Goal: Communication & Community: Answer question/provide support

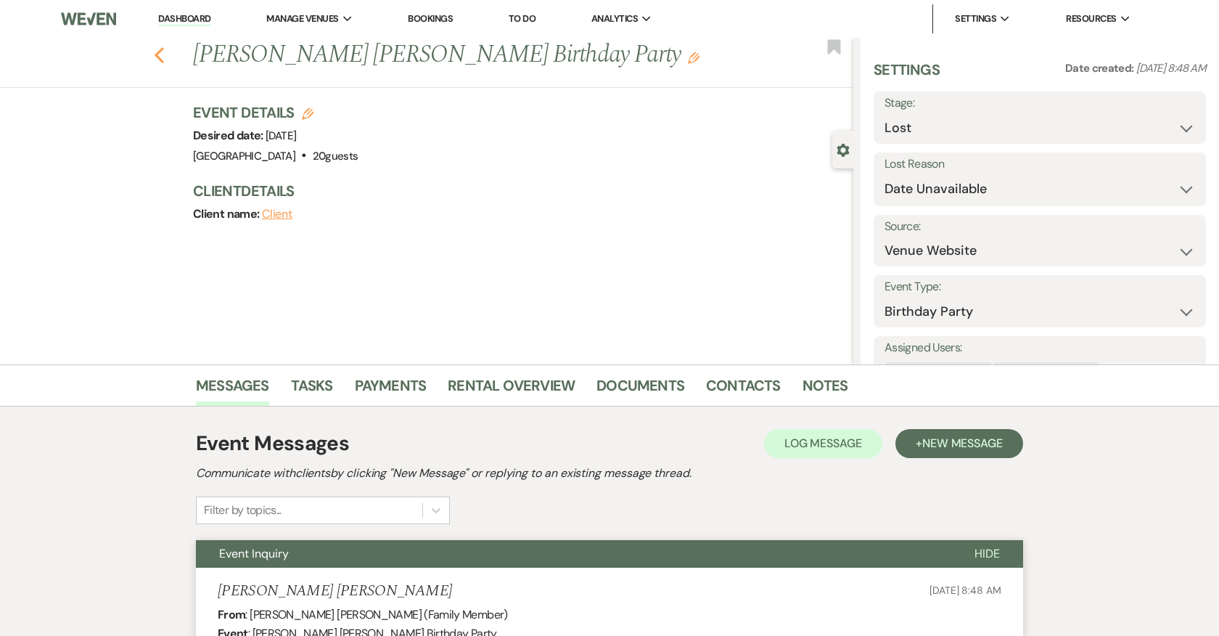
click at [160, 54] on icon "Previous" at bounding box center [159, 54] width 11 height 17
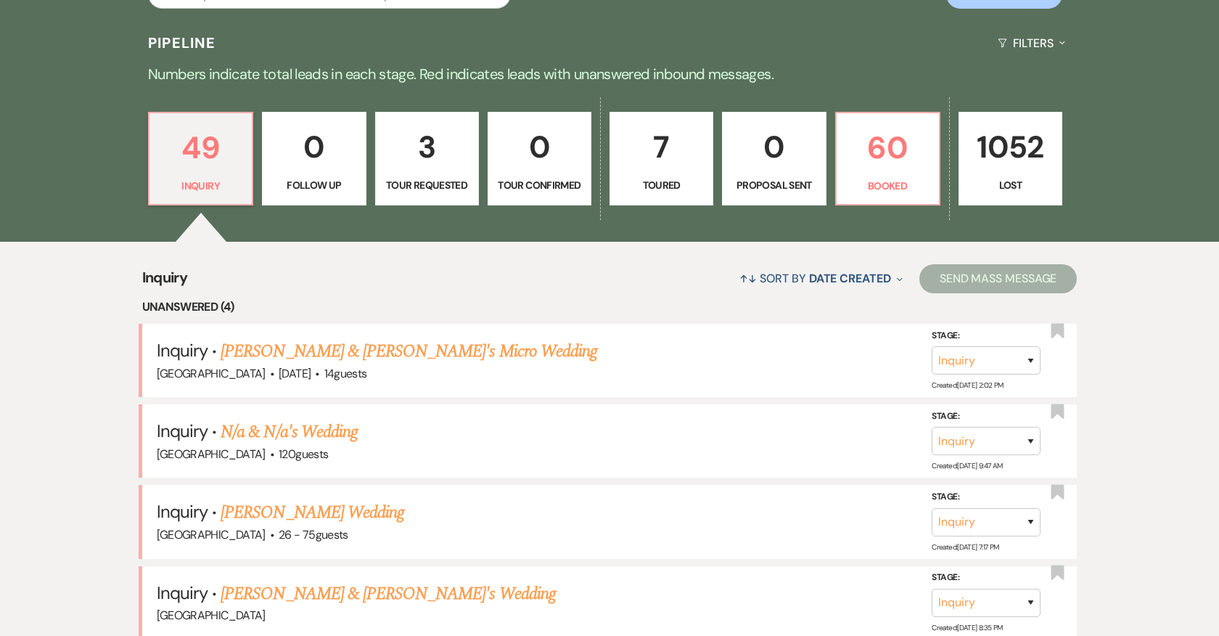
scroll to position [337, 0]
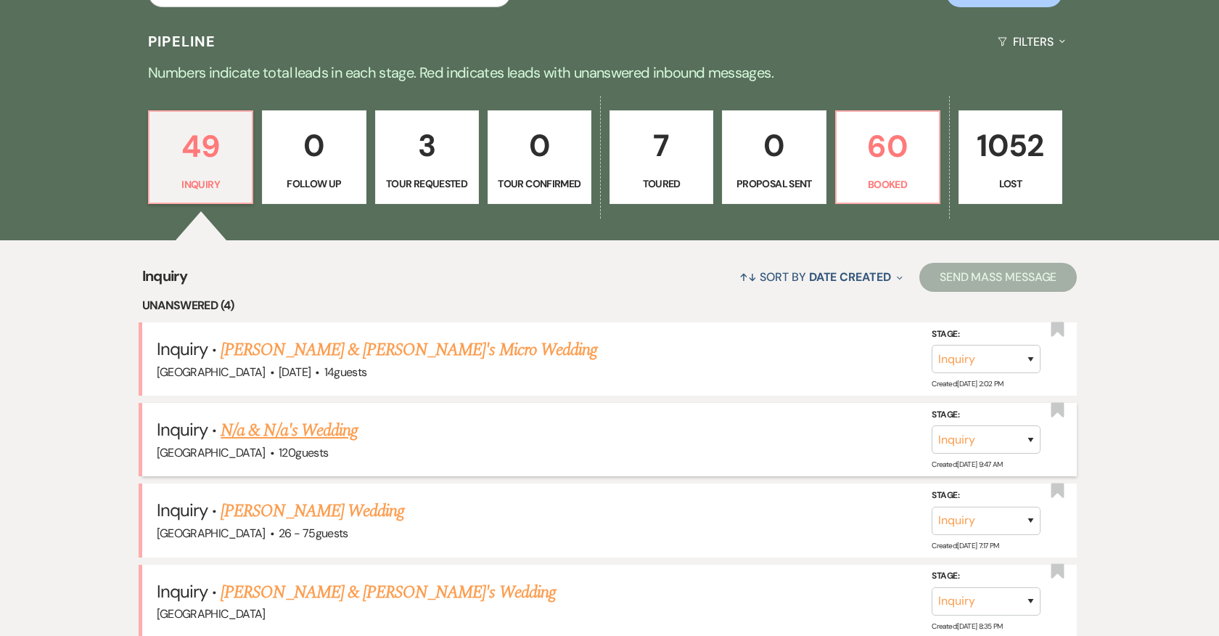
click at [310, 433] on link "N/a & N/a's Wedding" at bounding box center [289, 430] width 137 height 26
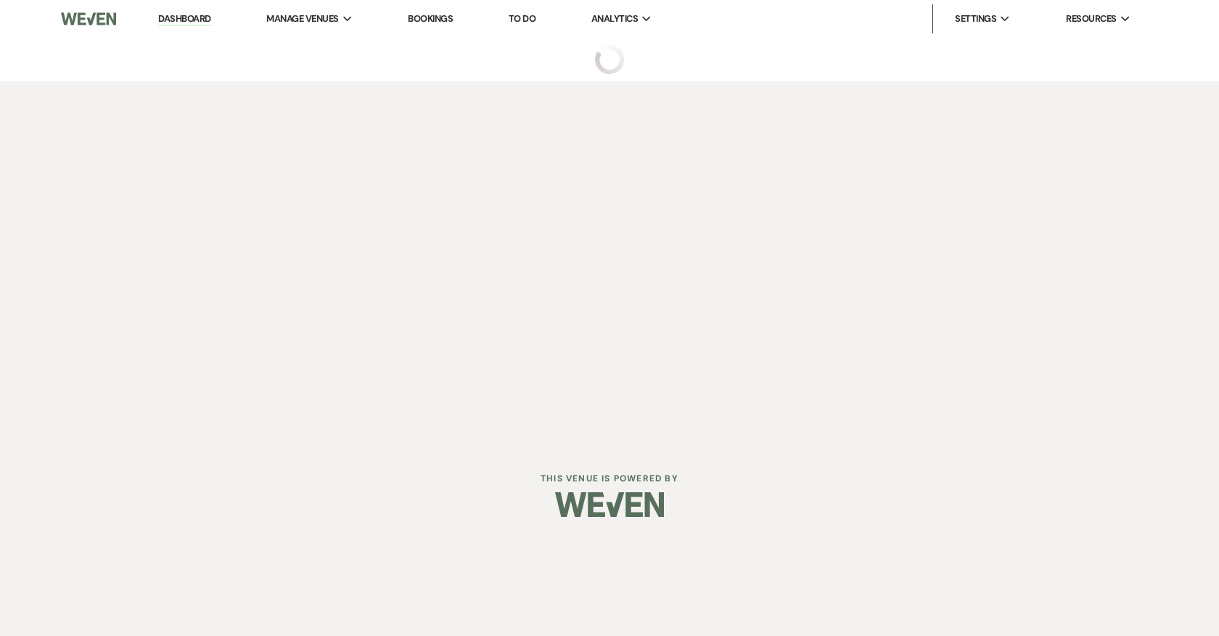
select select "5"
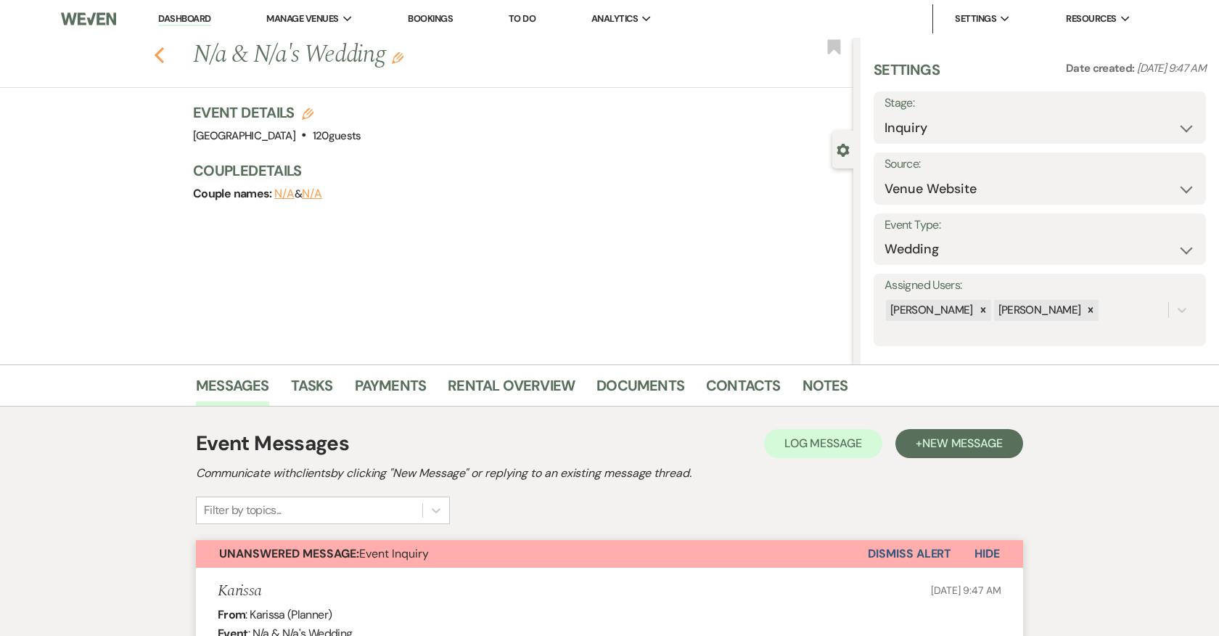
click at [162, 53] on icon "Previous" at bounding box center [159, 54] width 11 height 17
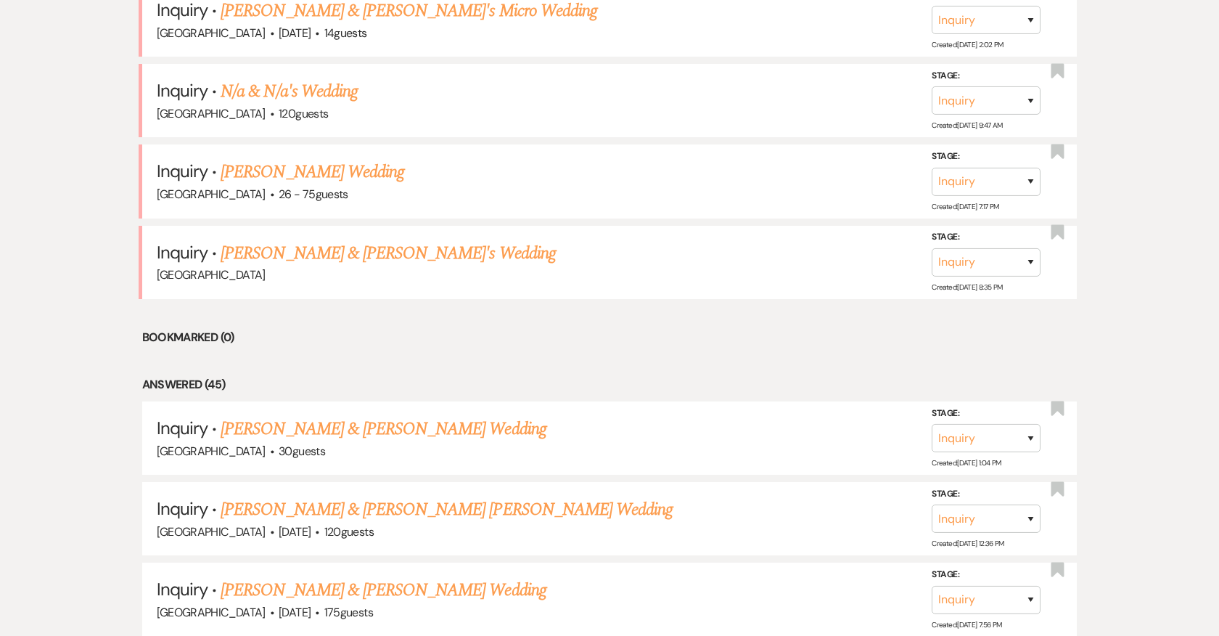
scroll to position [461, 0]
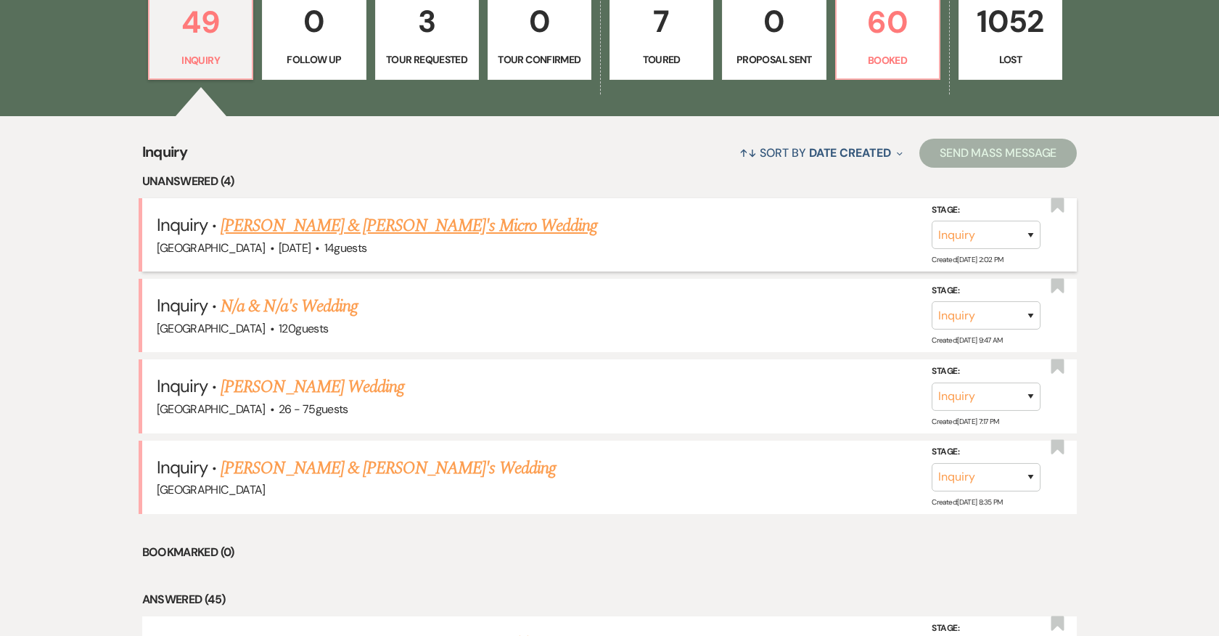
click at [446, 226] on link "[PERSON_NAME] & [PERSON_NAME]'s Micro Wedding" at bounding box center [409, 226] width 377 height 26
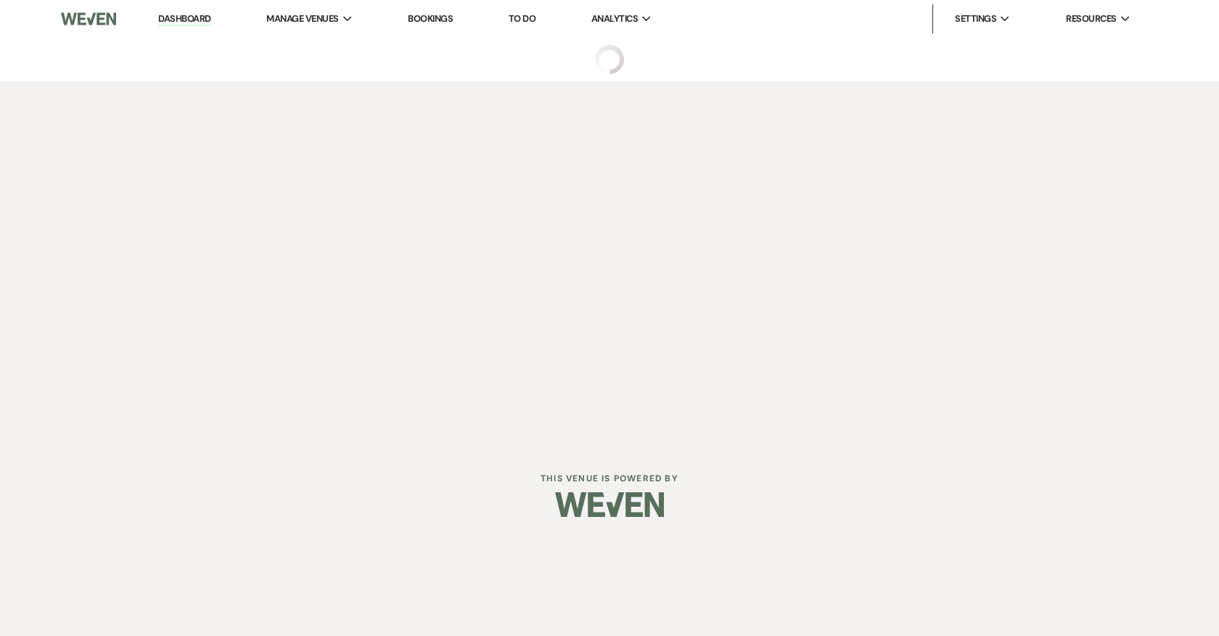
select select "5"
select select "16"
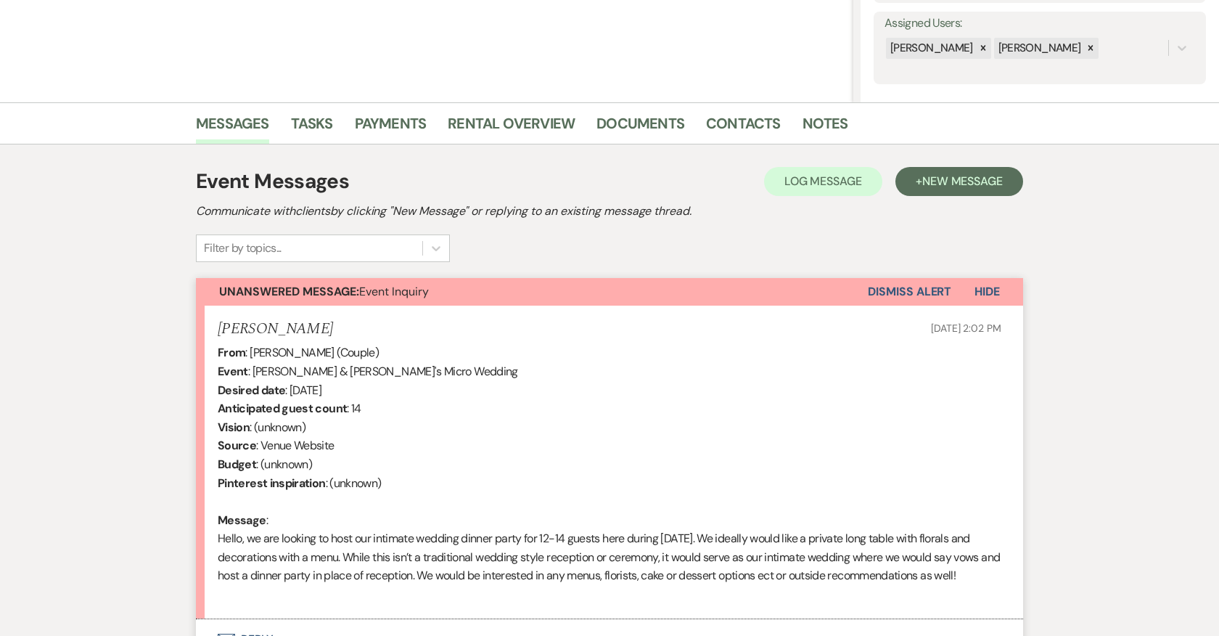
scroll to position [399, 0]
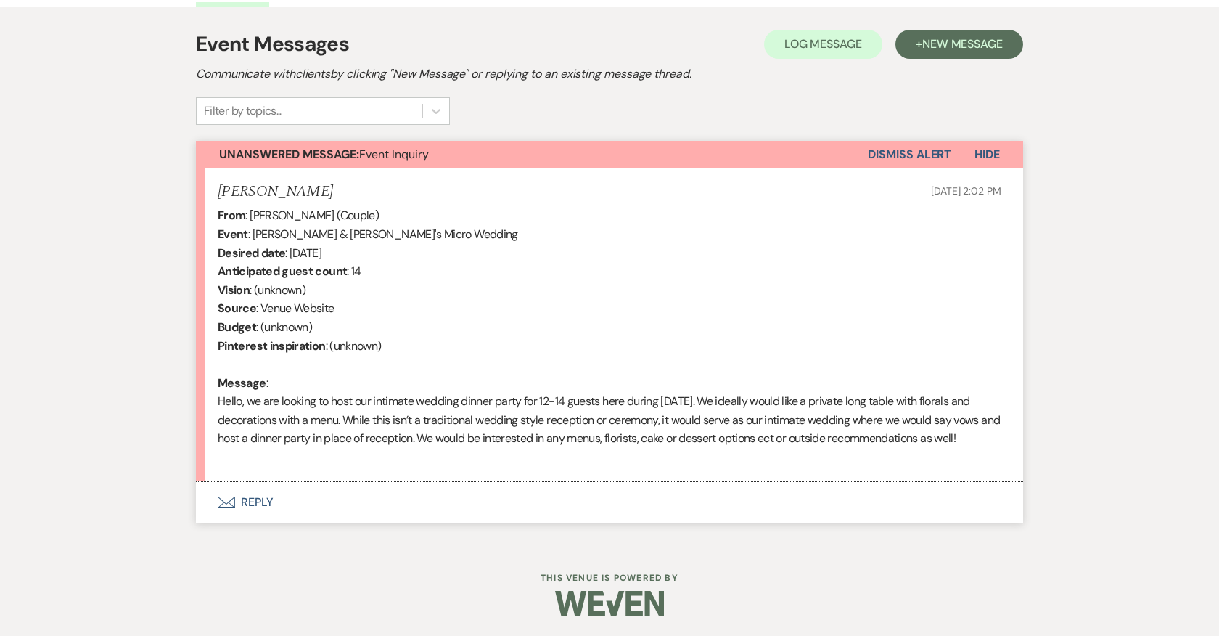
click at [243, 497] on button "Envelope Reply" at bounding box center [609, 502] width 827 height 41
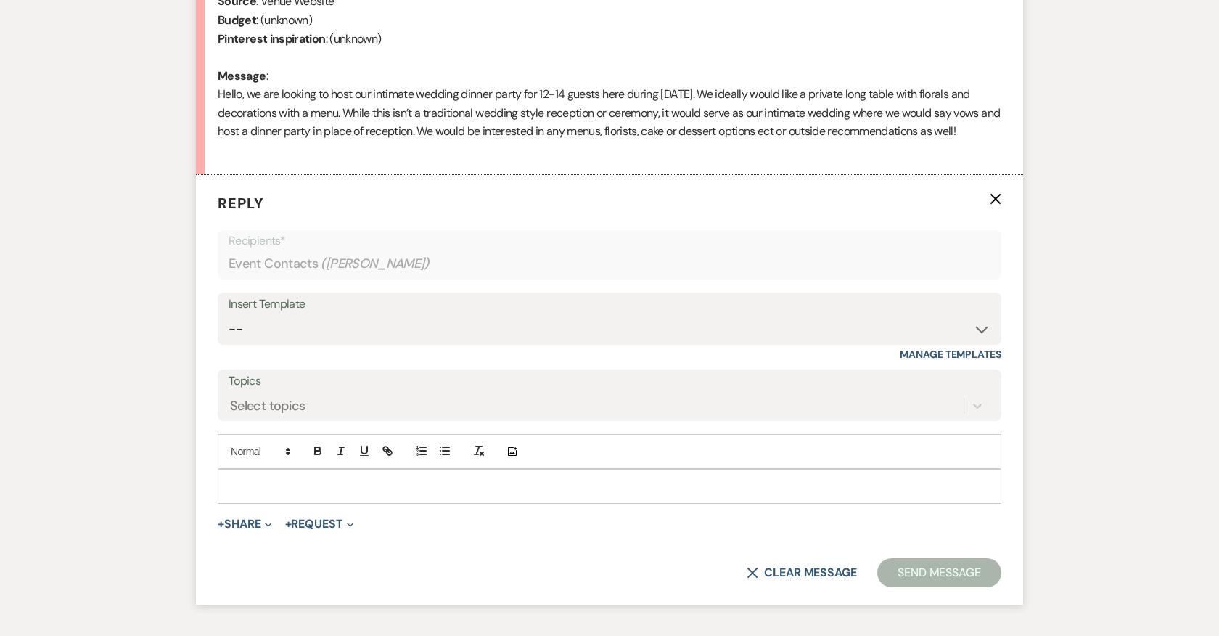
scroll to position [709, 0]
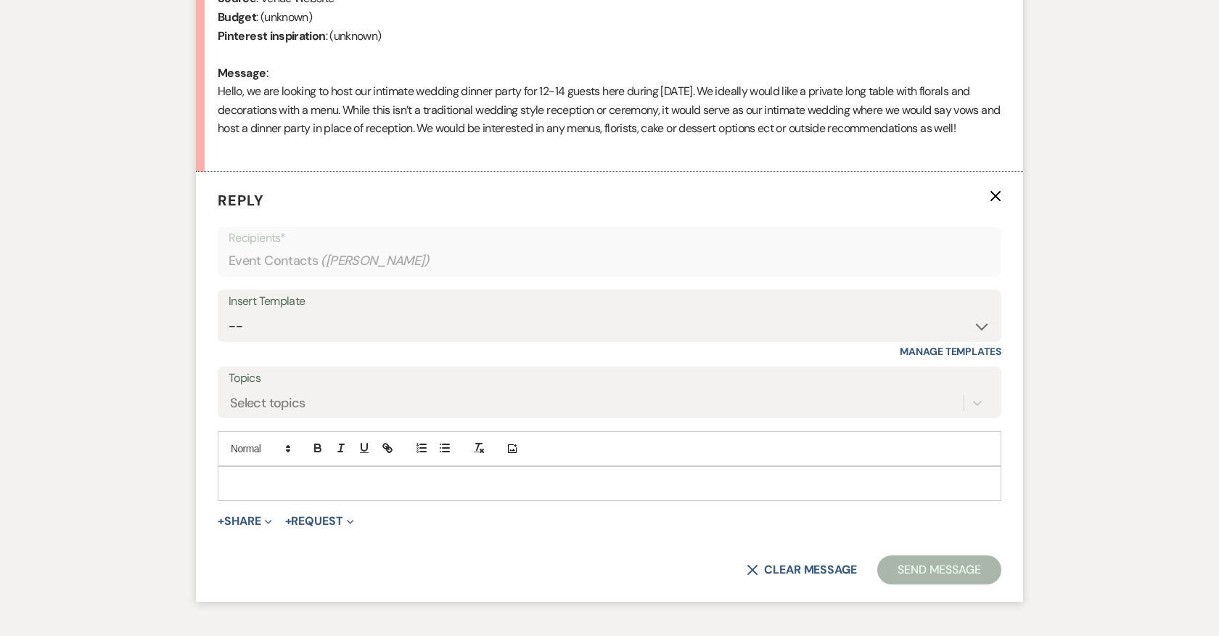
click at [668, 476] on p at bounding box center [609, 483] width 761 height 16
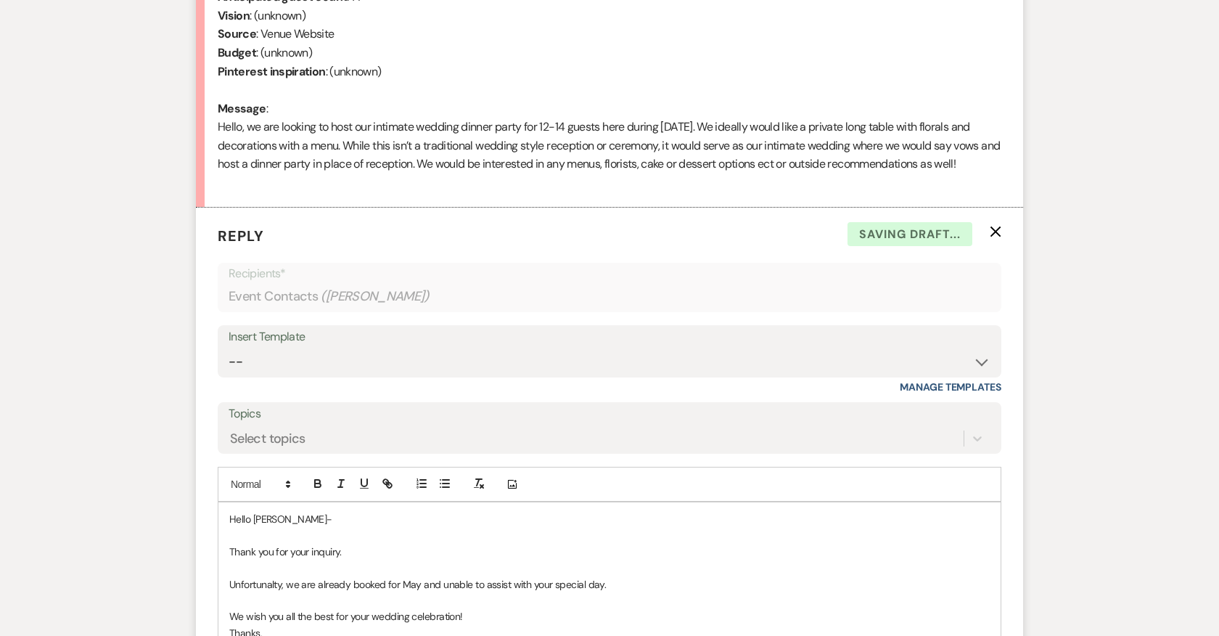
scroll to position [690, 0]
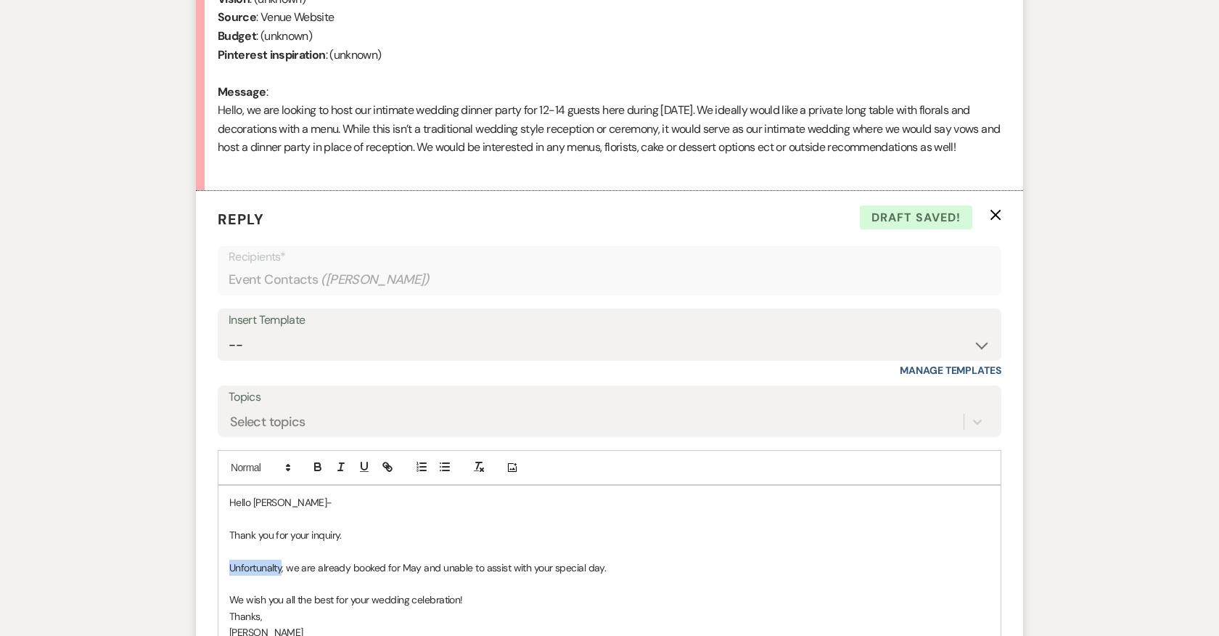
click at [271, 563] on p "Unfortunalty, we are already booked for May and unable to assist with your spec…" at bounding box center [609, 568] width 761 height 16
click at [475, 586] on p at bounding box center [609, 584] width 761 height 16
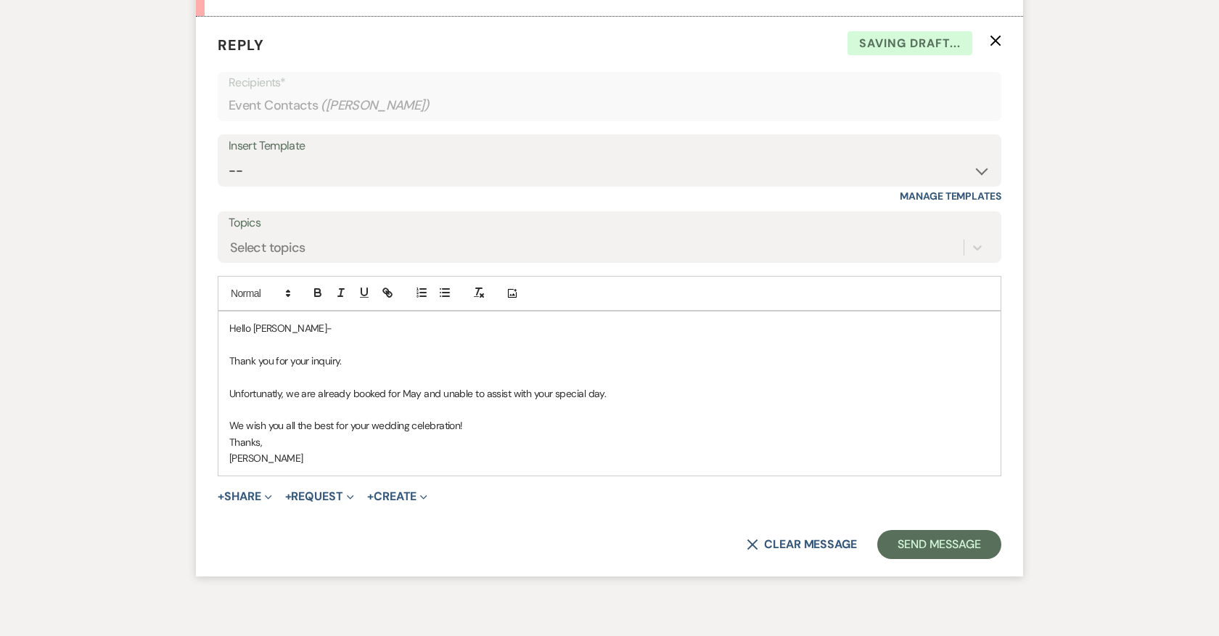
scroll to position [871, 0]
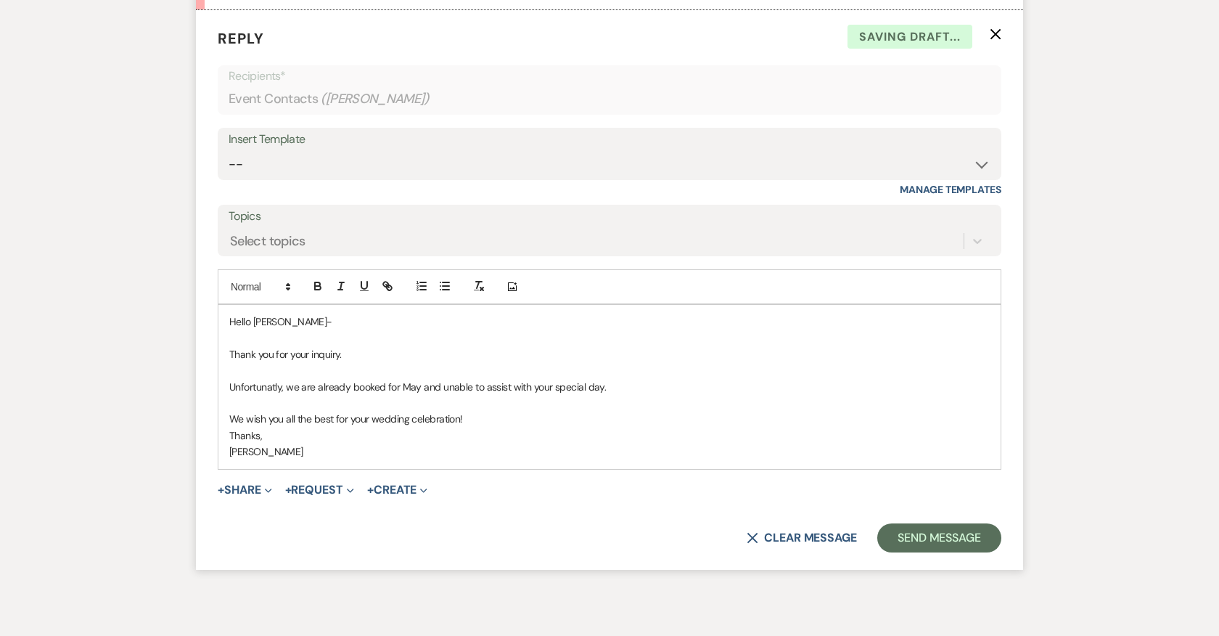
click at [859, 428] on p "Thanks," at bounding box center [609, 436] width 761 height 16
click at [956, 528] on button "Send Message" at bounding box center [940, 537] width 124 height 29
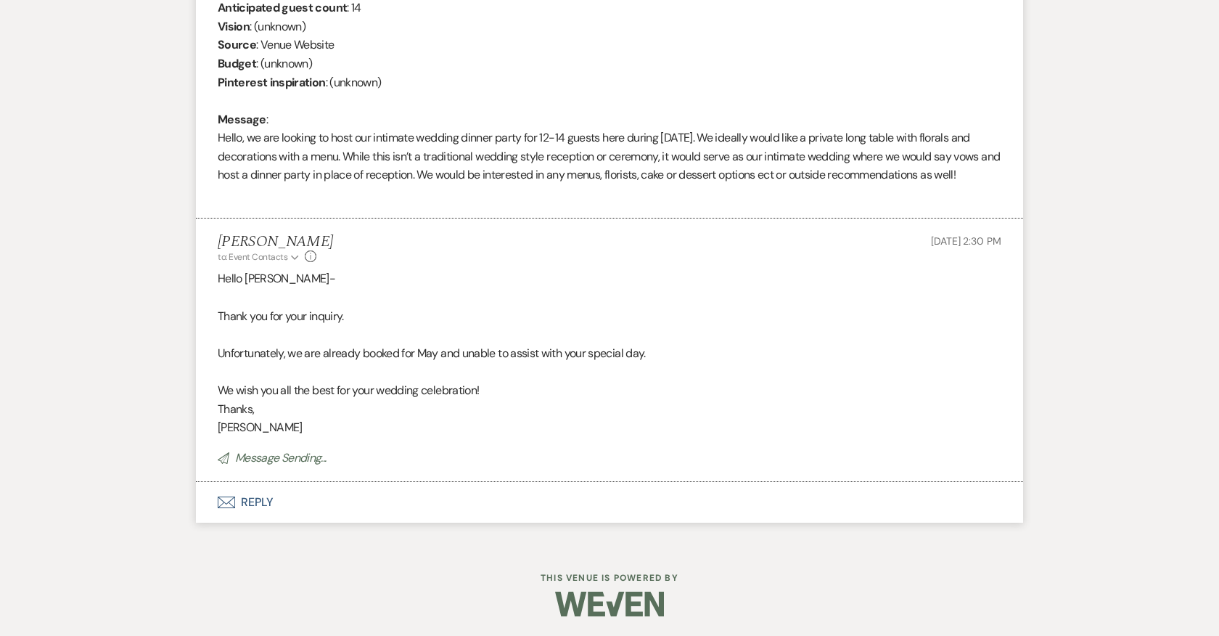
scroll to position [0, 0]
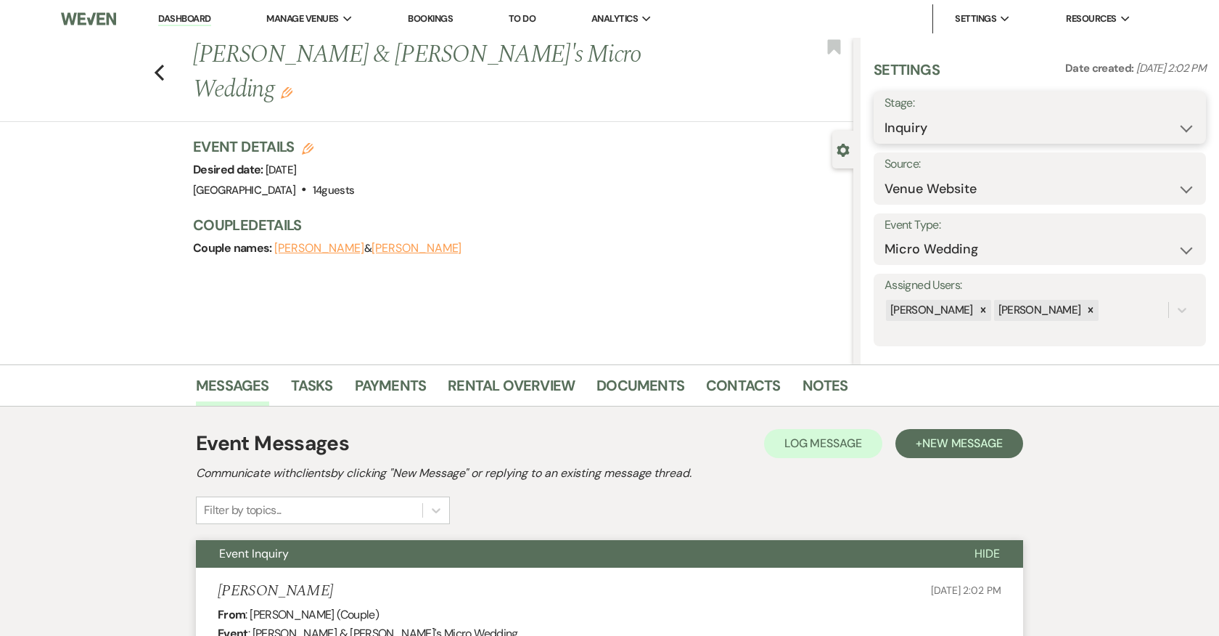
click at [920, 130] on select "Inquiry Follow Up Tour Requested Tour Confirmed Toured Proposal Sent Booked Lost" at bounding box center [1040, 128] width 311 height 28
select select "8"
click at [885, 114] on select "Inquiry Follow Up Tour Requested Tour Confirmed Toured Proposal Sent Booked Lost" at bounding box center [1040, 128] width 311 height 28
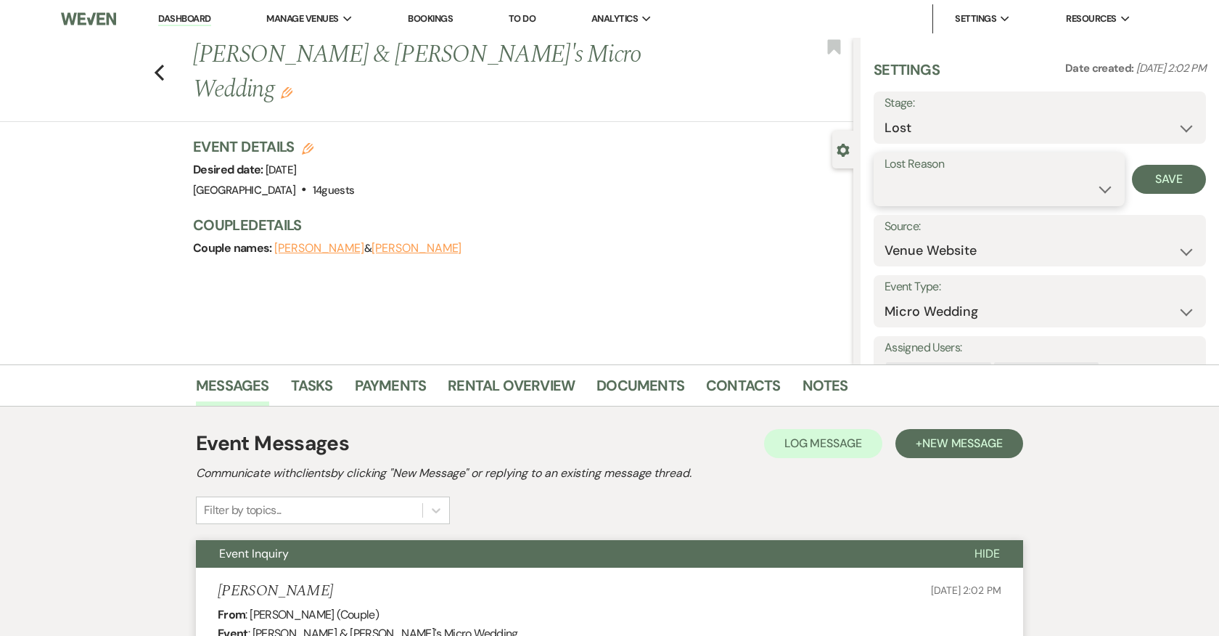
click at [950, 179] on select "Booked Elsewhere Budget Date Unavailable No Response Not a Good Match Capacity …" at bounding box center [999, 189] width 229 height 28
select select "8"
click at [885, 175] on select "Booked Elsewhere Budget Date Unavailable No Response Not a Good Match Capacity …" at bounding box center [999, 189] width 229 height 28
click at [1193, 168] on button "Save" at bounding box center [1169, 179] width 74 height 29
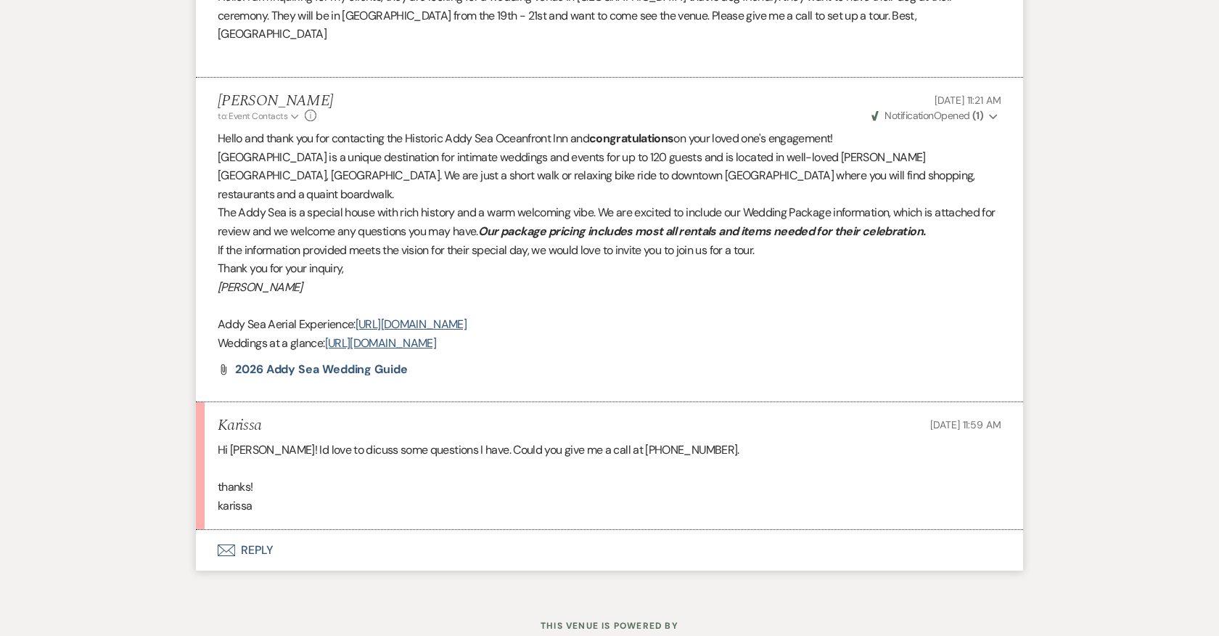
scroll to position [814, 0]
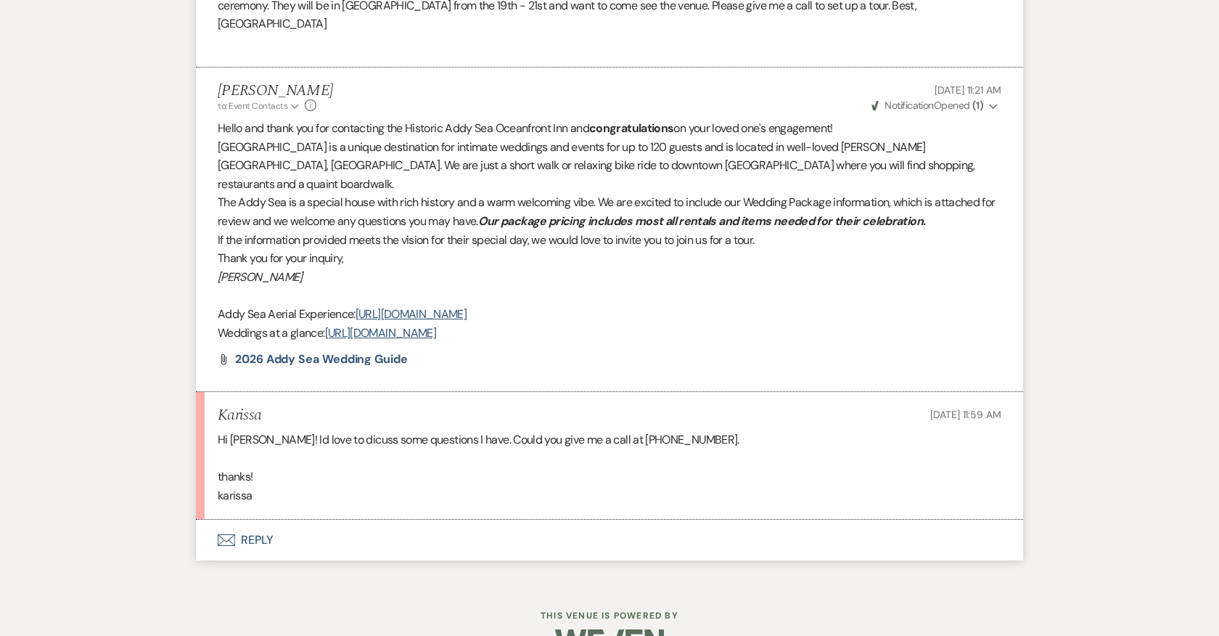
click at [256, 520] on button "Envelope Reply" at bounding box center [609, 540] width 827 height 41
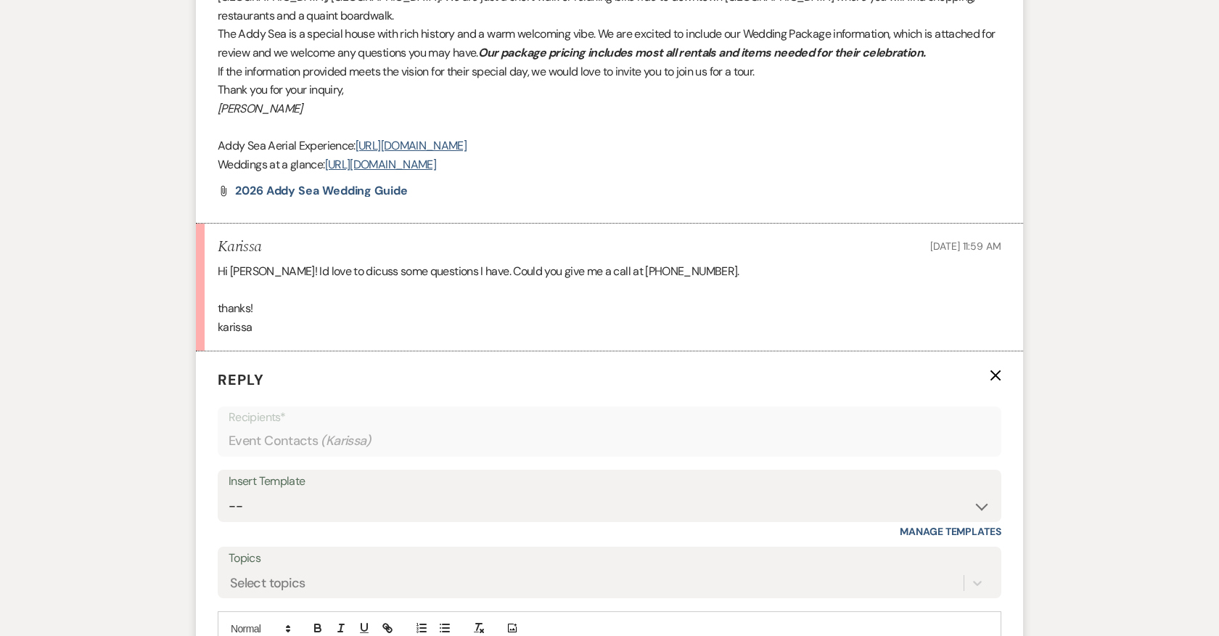
scroll to position [1151, 0]
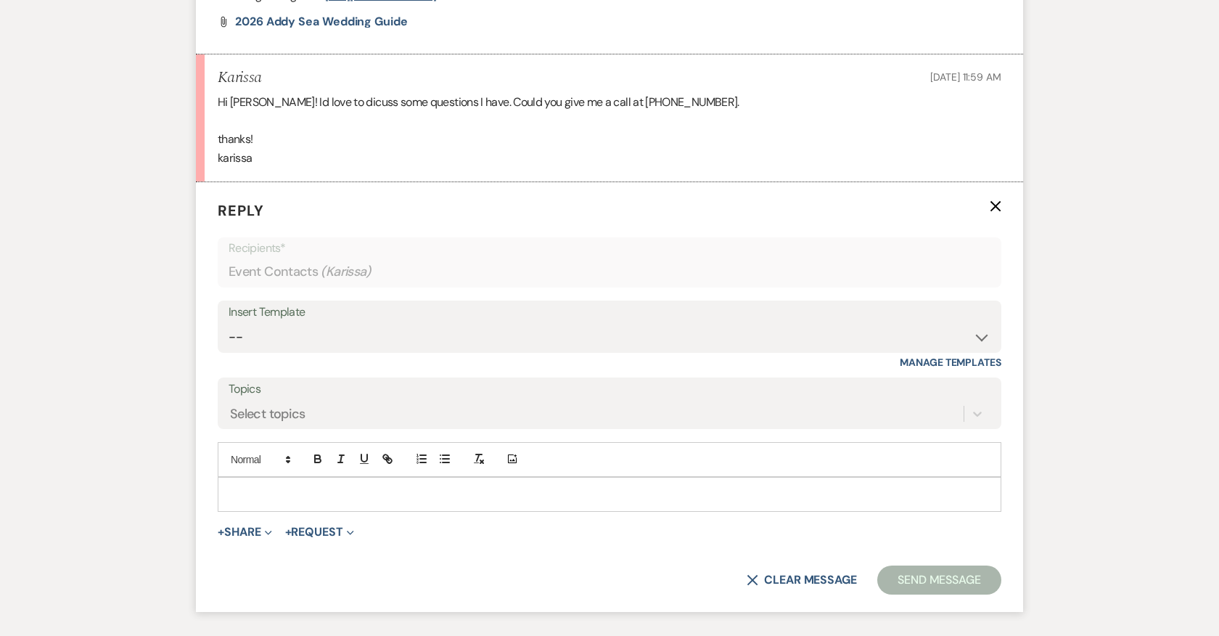
click at [450, 478] on div at bounding box center [609, 494] width 782 height 33
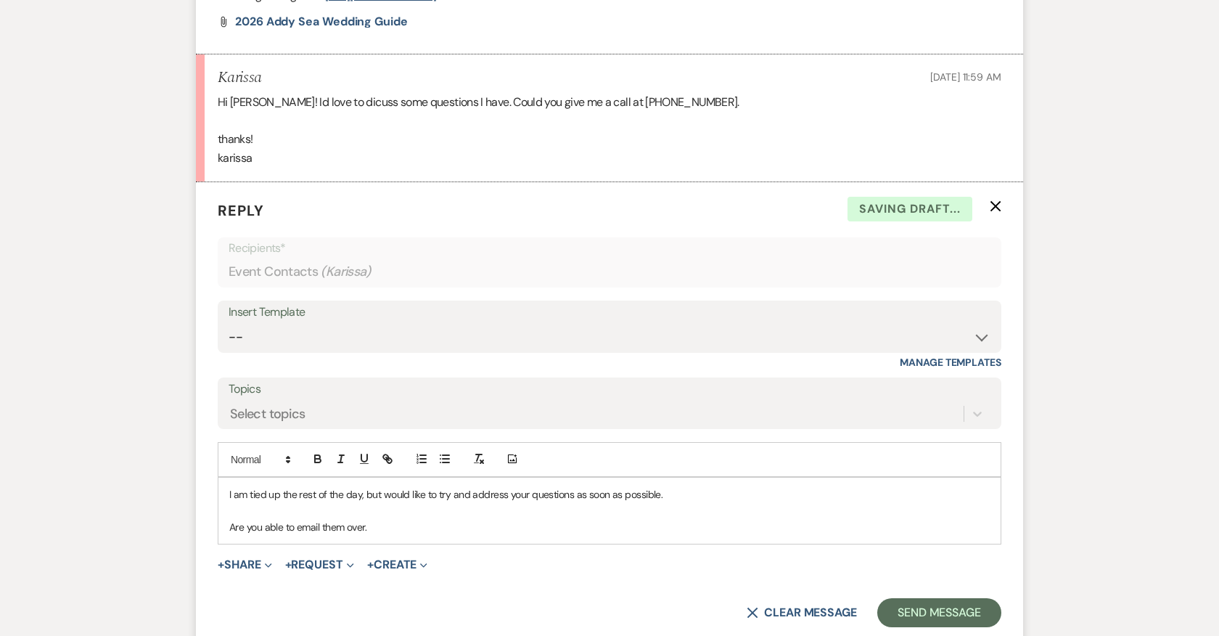
click at [280, 486] on p "I am tied up the rest of the day, but would like to try and address your questi…" at bounding box center [609, 494] width 761 height 16
click at [375, 519] on p "Are you able to email them over." at bounding box center [609, 527] width 761 height 16
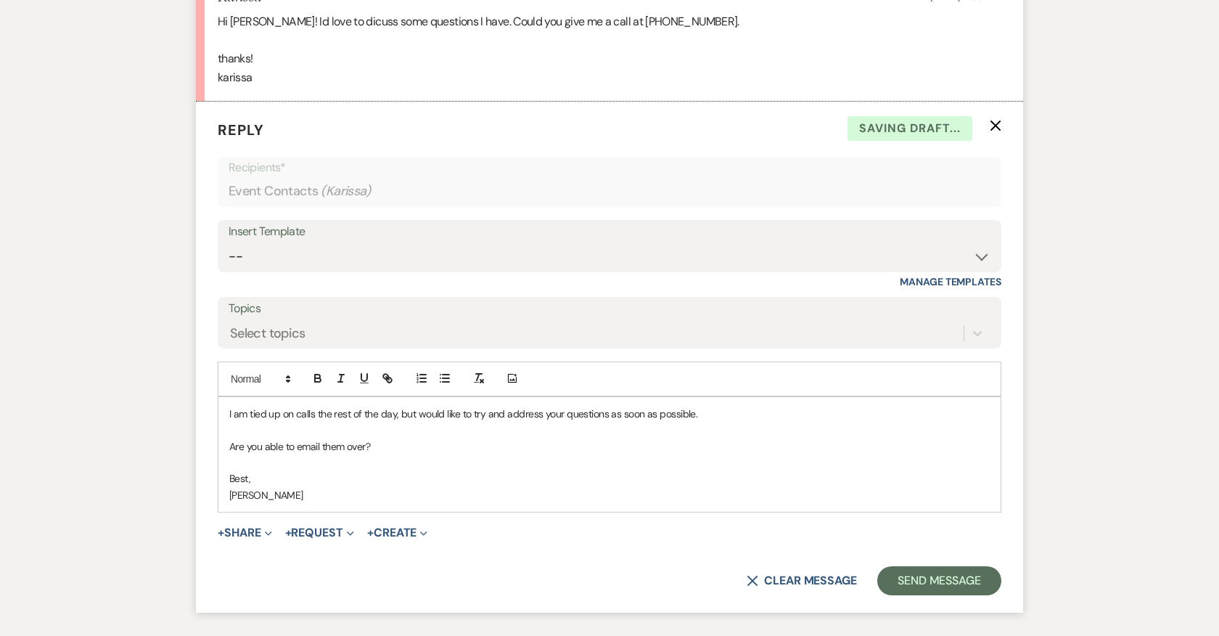
scroll to position [1256, 0]
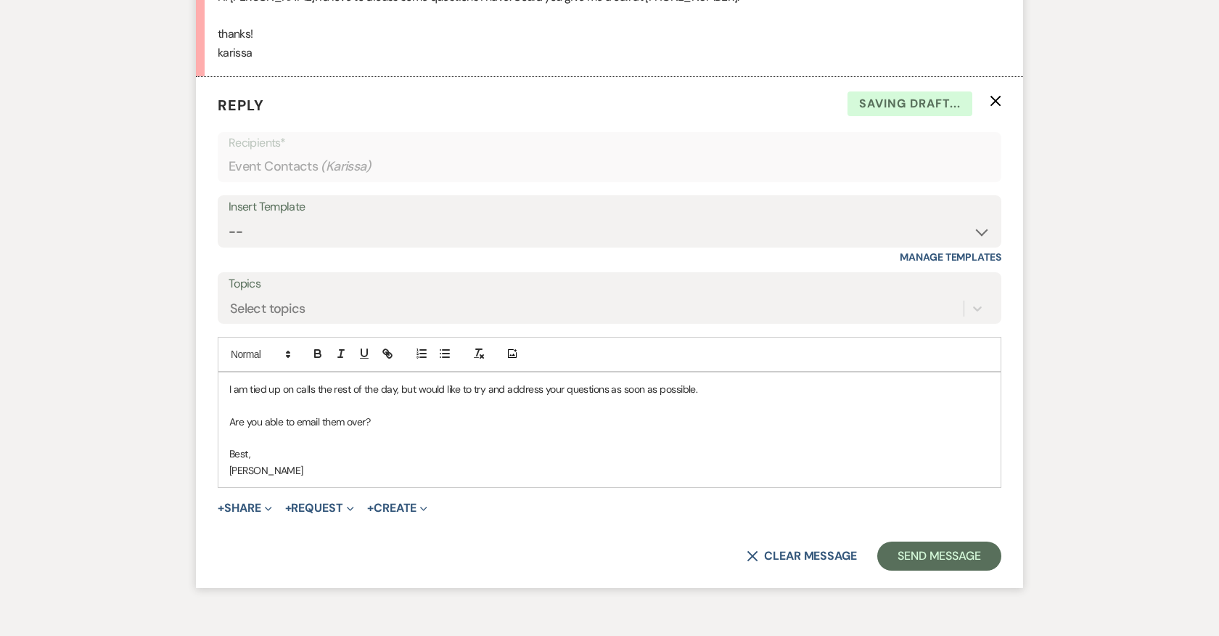
click at [906, 496] on form "Reply X Saving draft... Recipients* Event Contacts ( Karissa ) Insert Template …" at bounding box center [609, 332] width 827 height 511
click at [906, 541] on button "Send Message" at bounding box center [940, 555] width 124 height 29
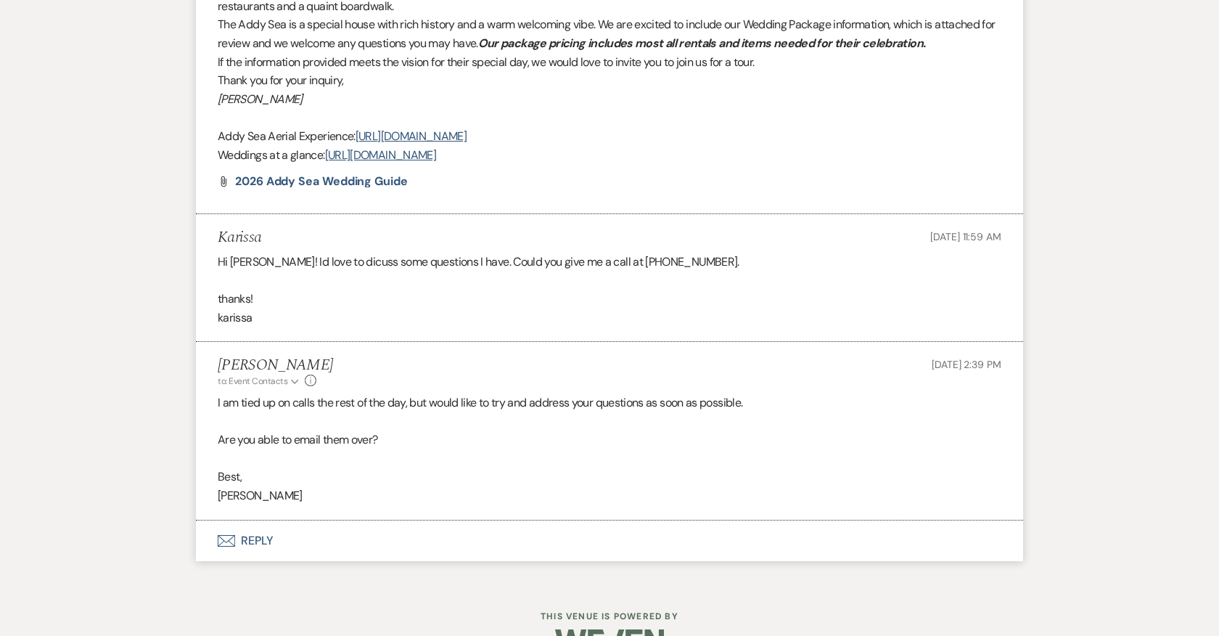
scroll to position [0, 0]
